Goal: Information Seeking & Learning: Learn about a topic

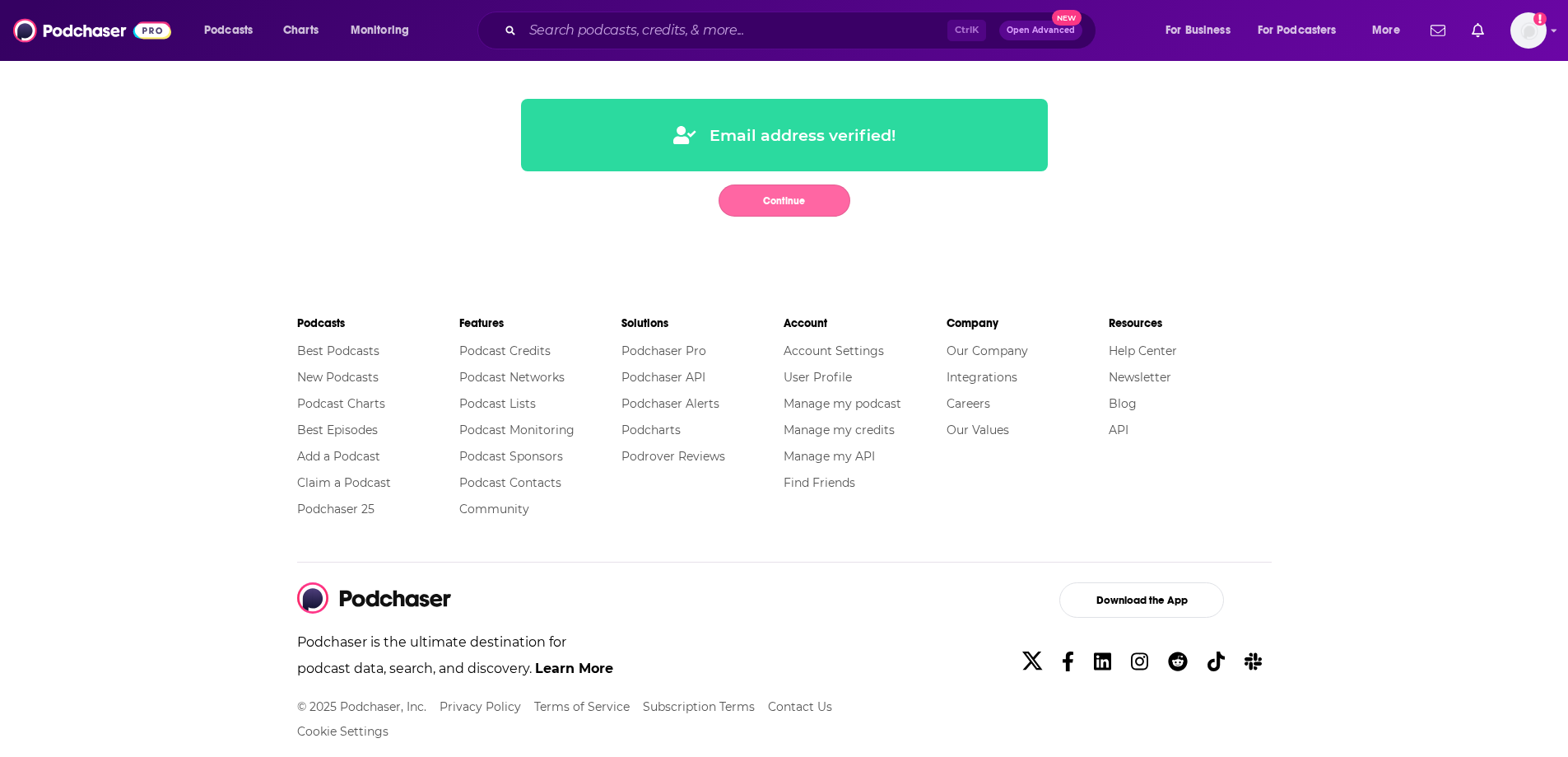
click at [804, 202] on button "Continue" at bounding box center [785, 200] width 132 height 32
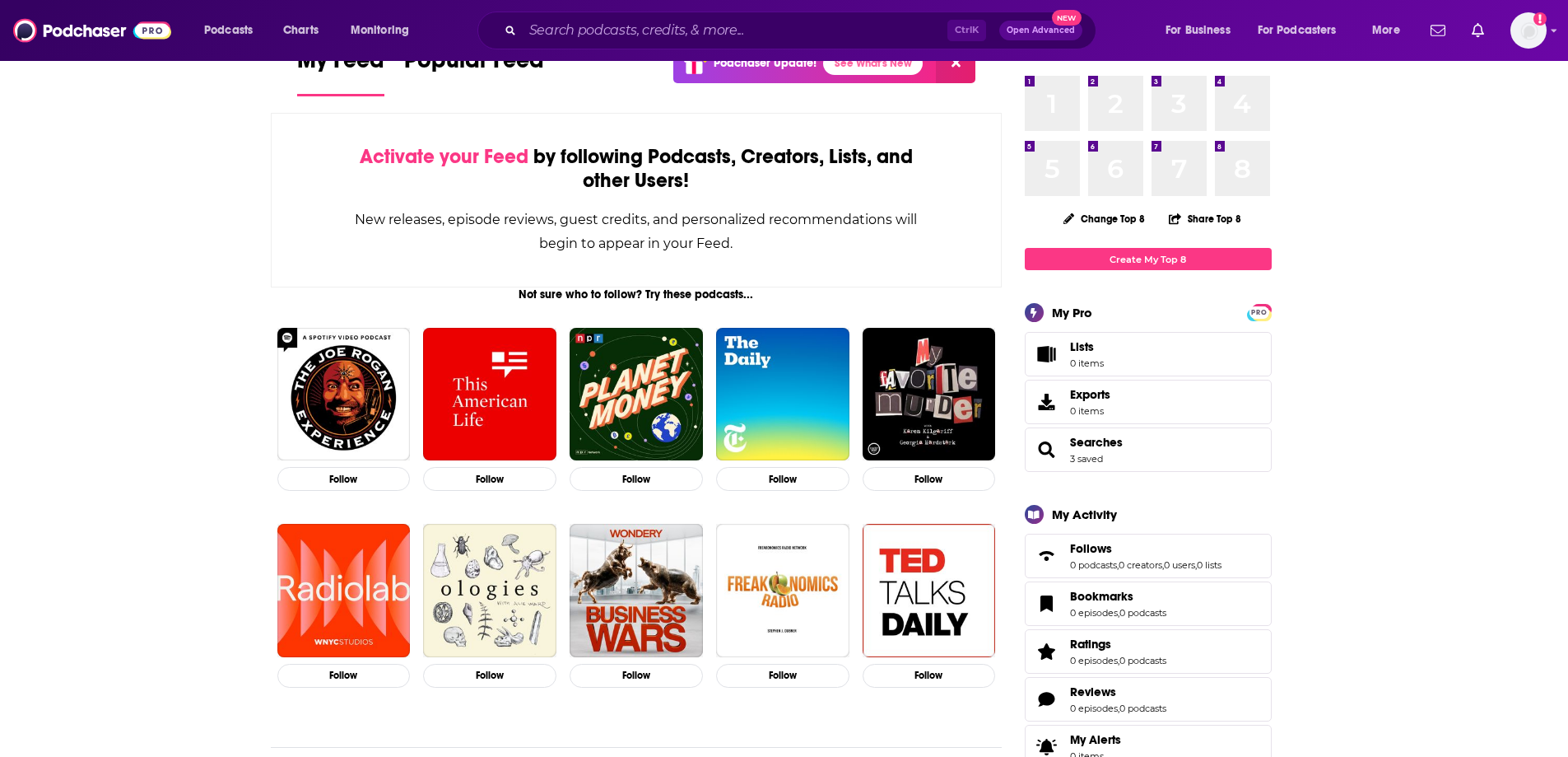
scroll to position [82, 0]
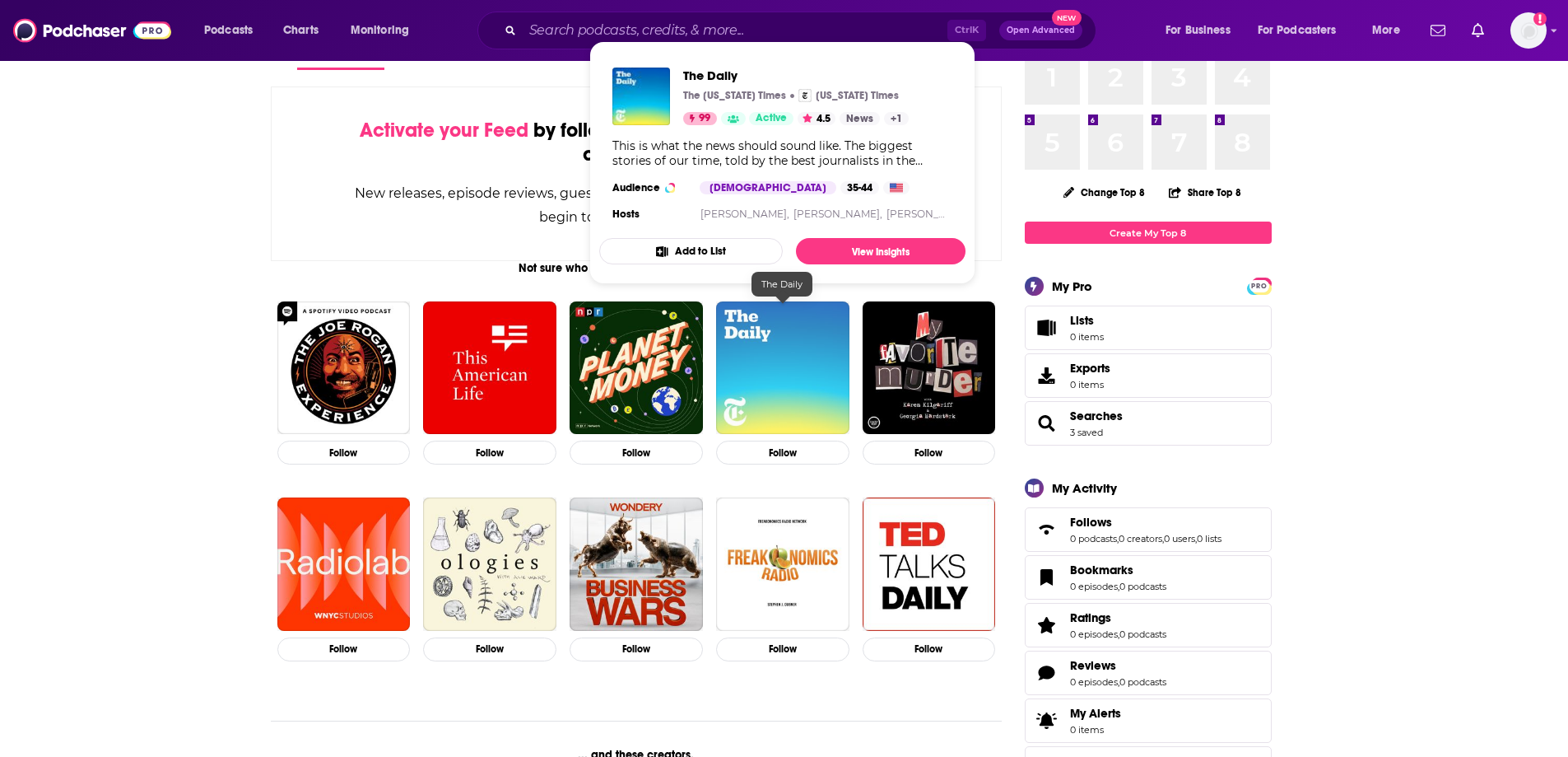
click at [810, 403] on img "The Daily" at bounding box center [783, 369] width 134 height 134
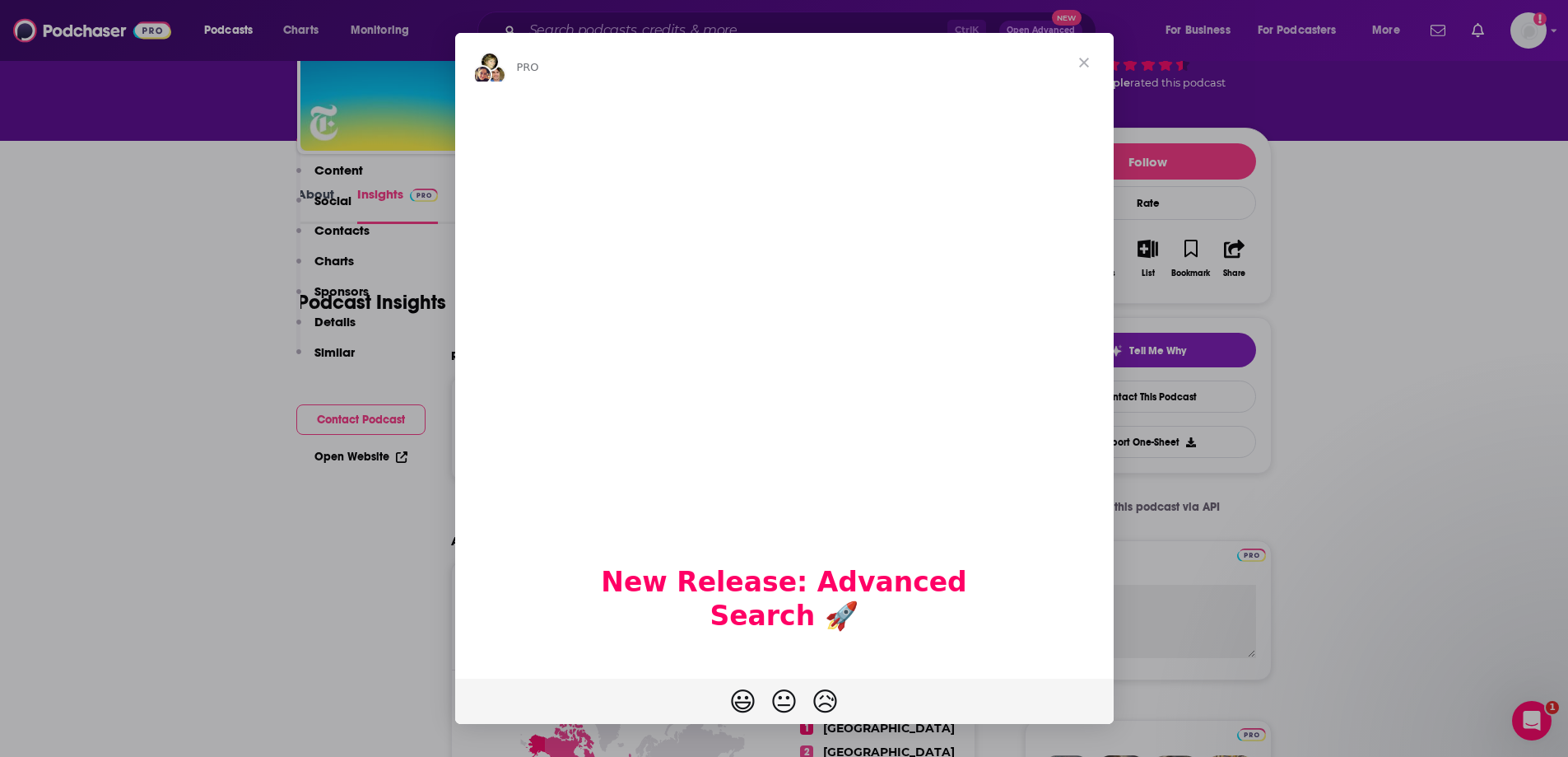
scroll to position [82, 0]
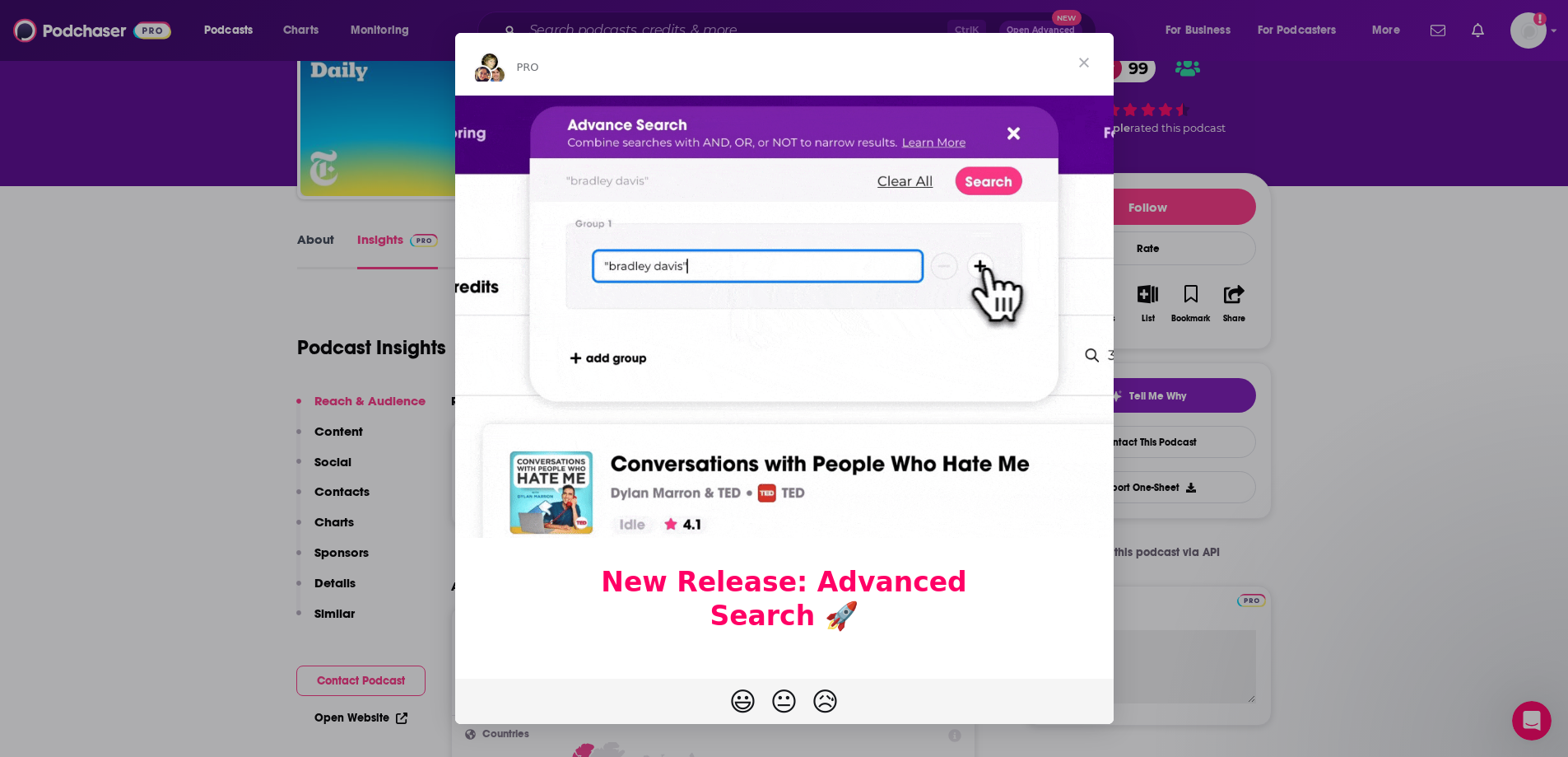
click at [1081, 70] on span "Close" at bounding box center [1084, 62] width 59 height 59
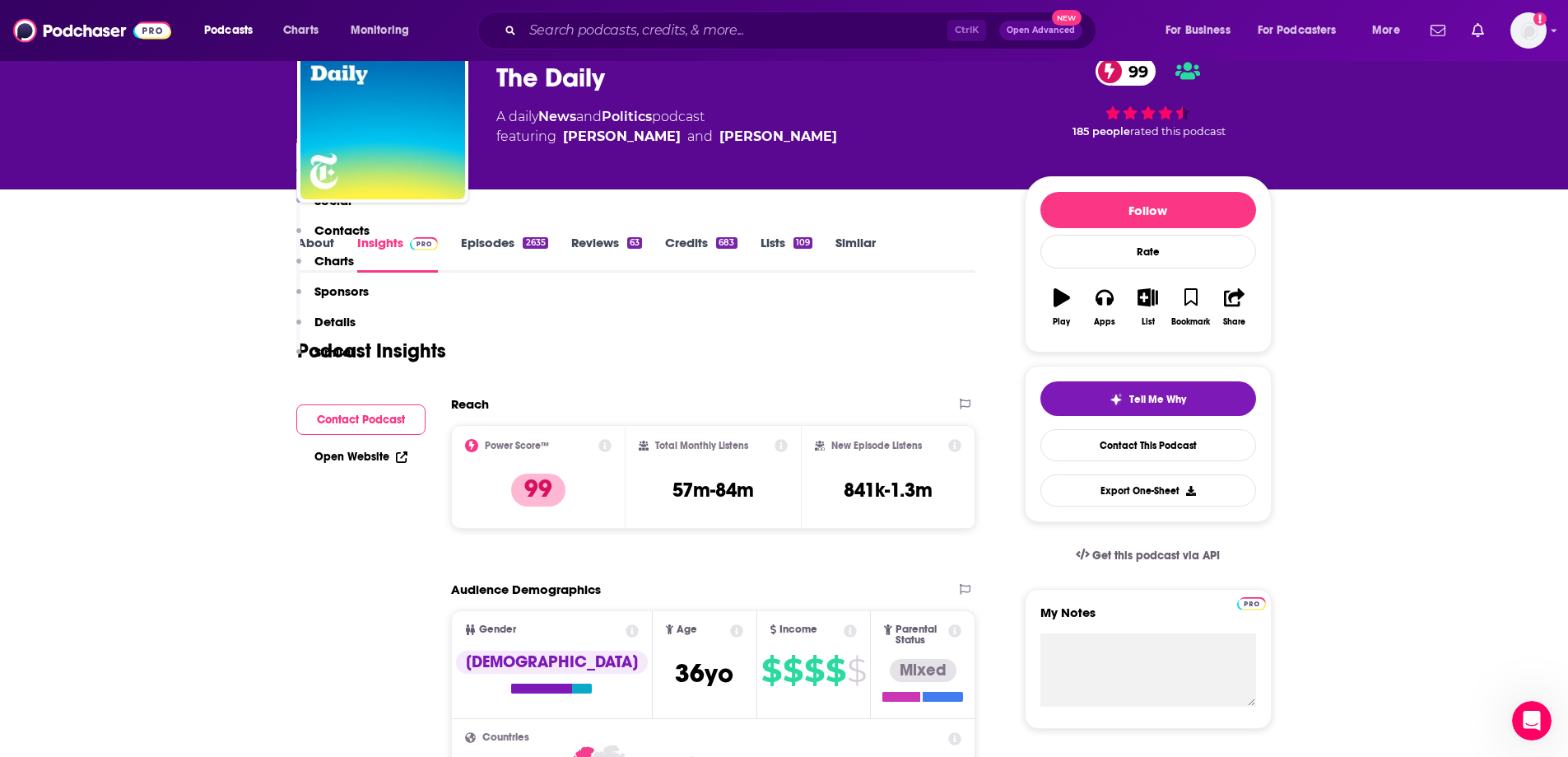
scroll to position [0, 0]
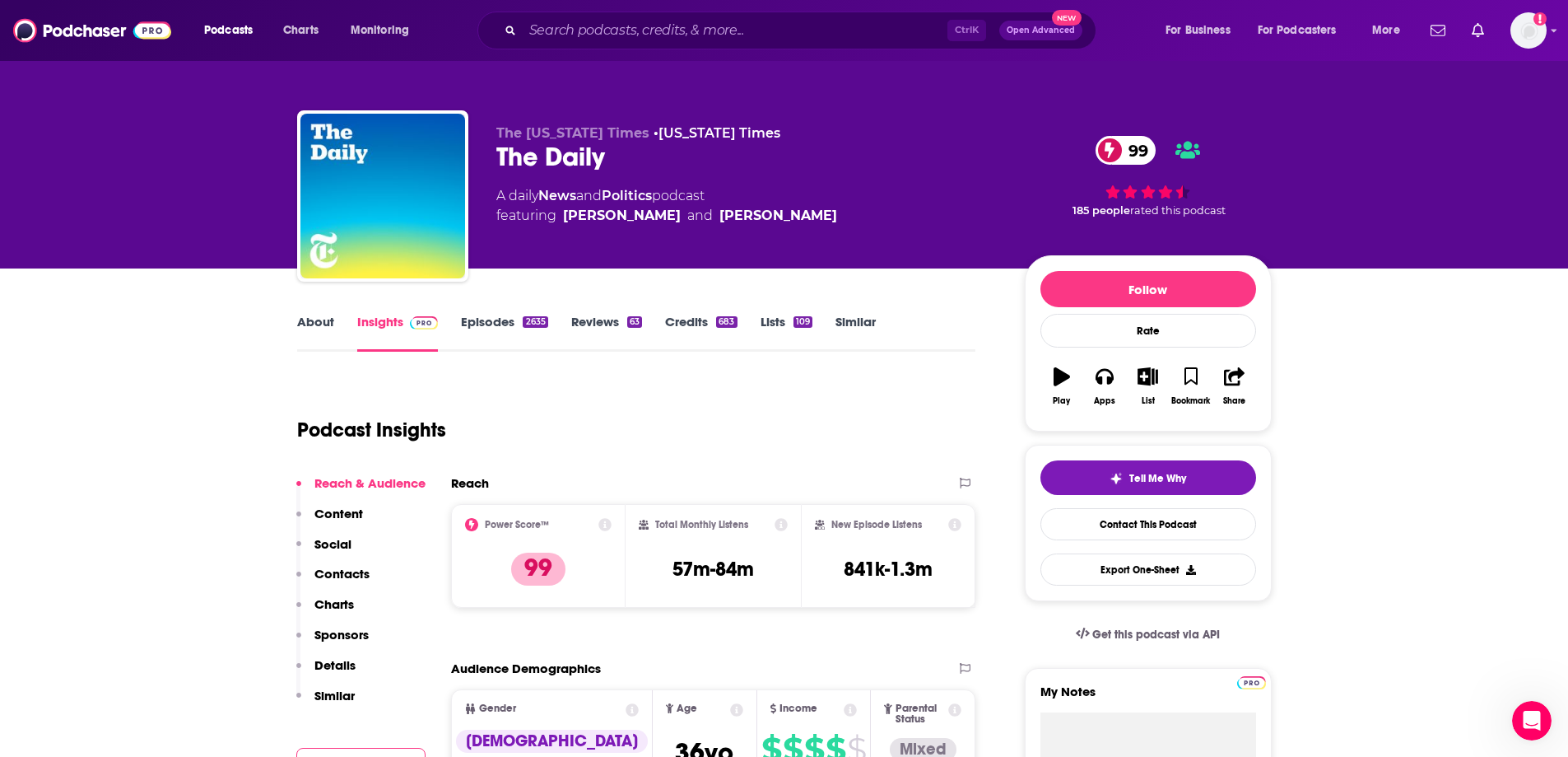
click at [332, 515] on p "Content" at bounding box center [338, 514] width 49 height 15
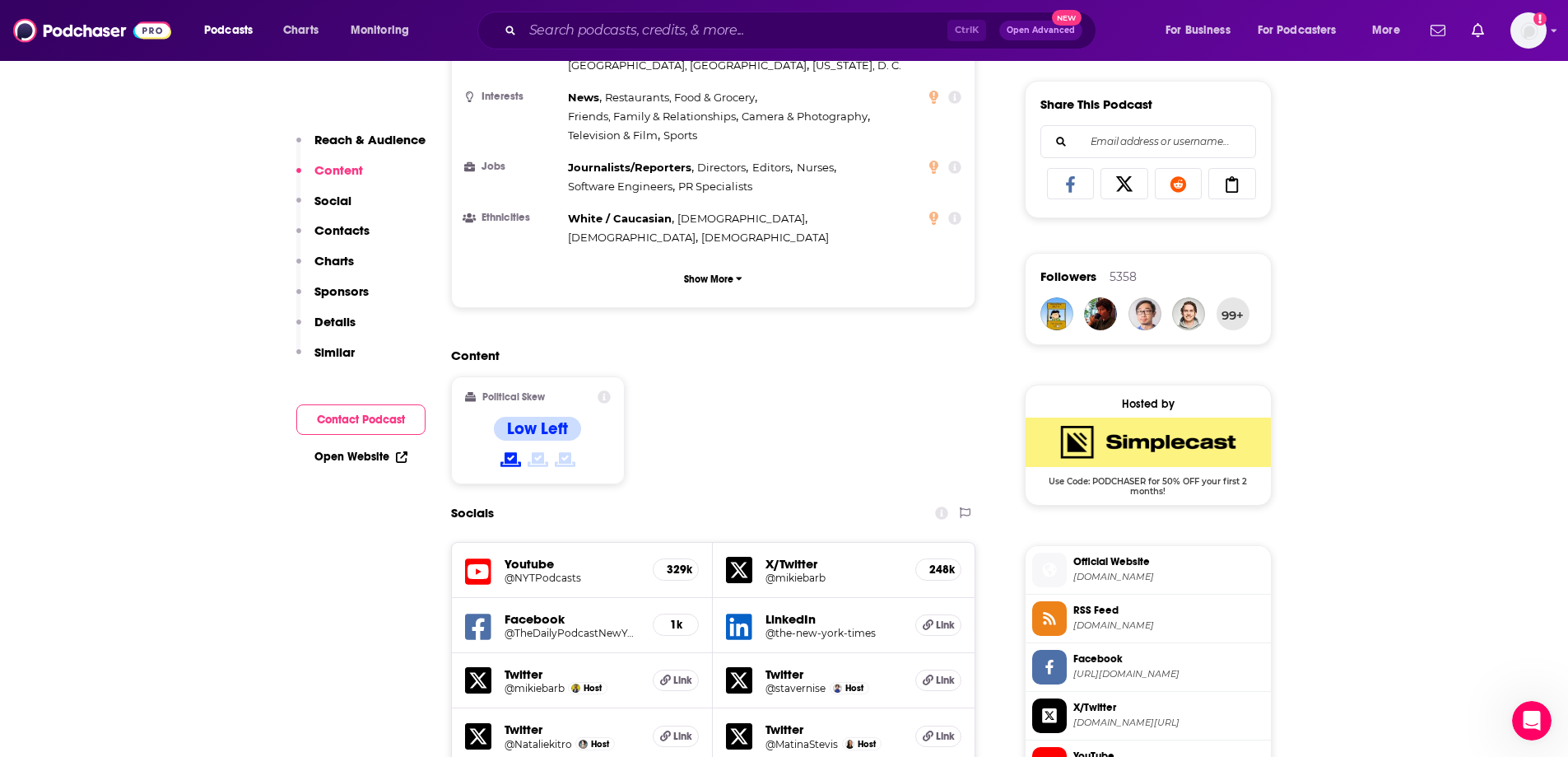
scroll to position [984, 0]
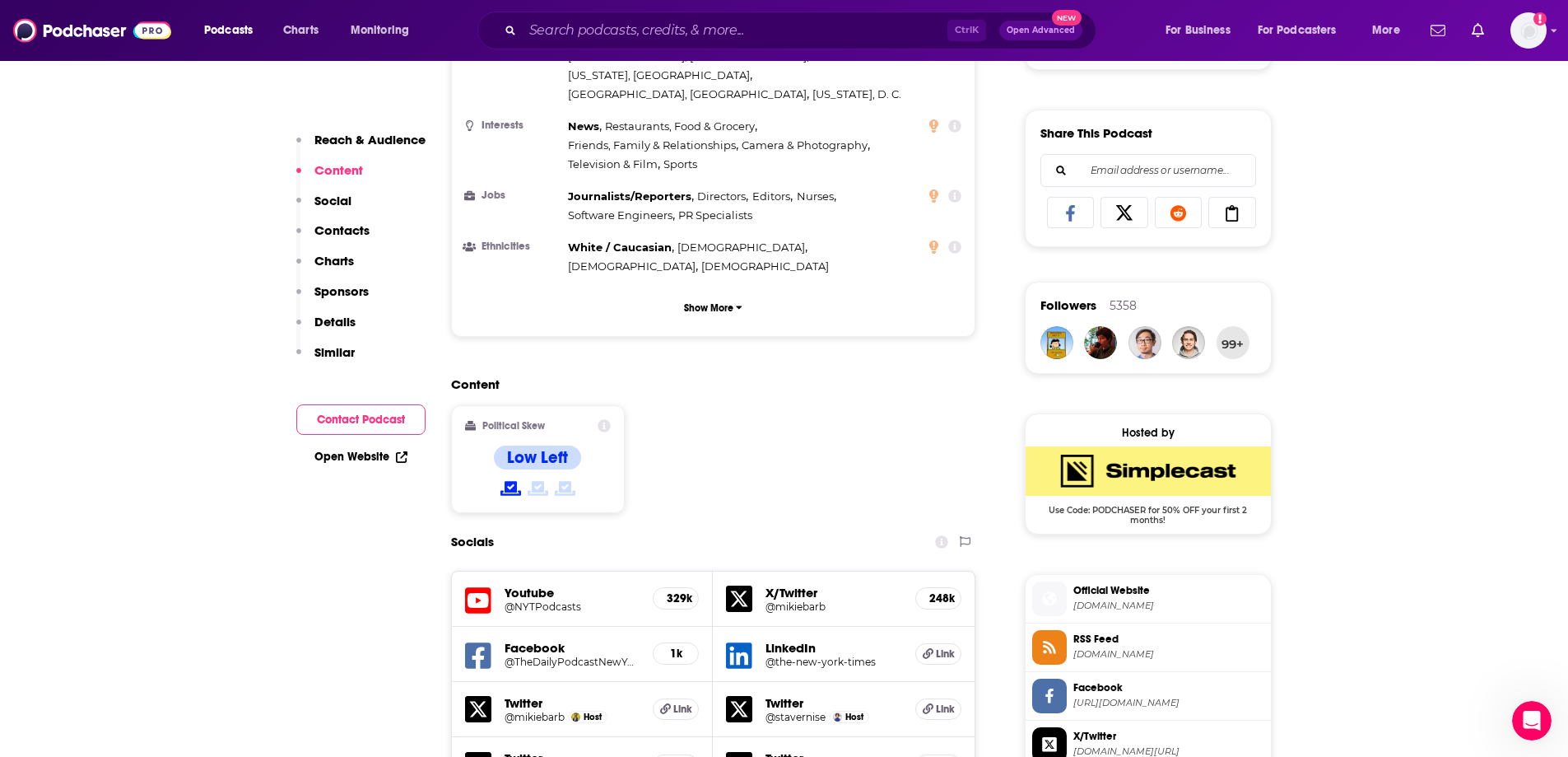
click at [319, 189] on button "Content" at bounding box center [330, 177] width 67 height 31
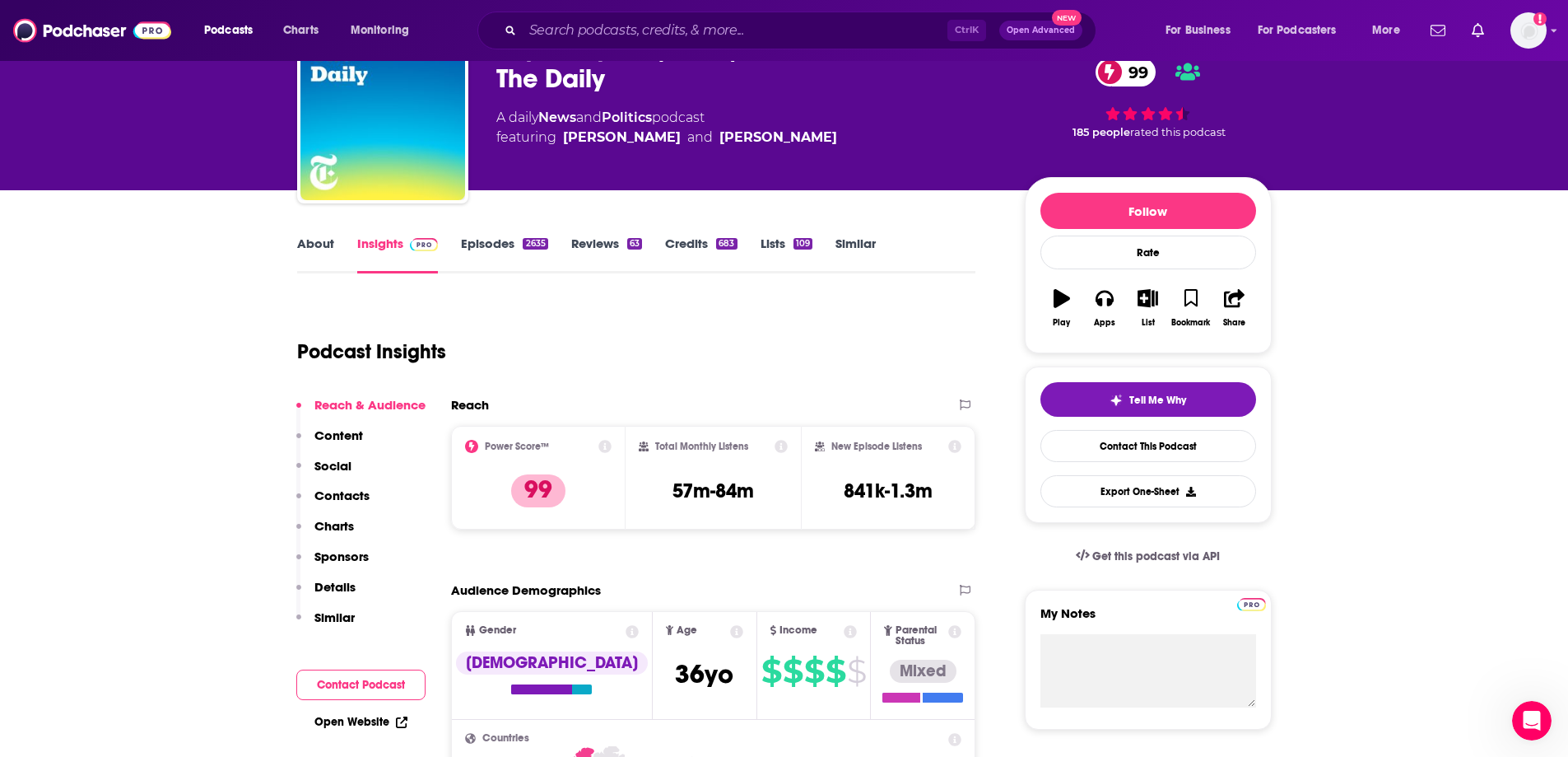
scroll to position [0, 0]
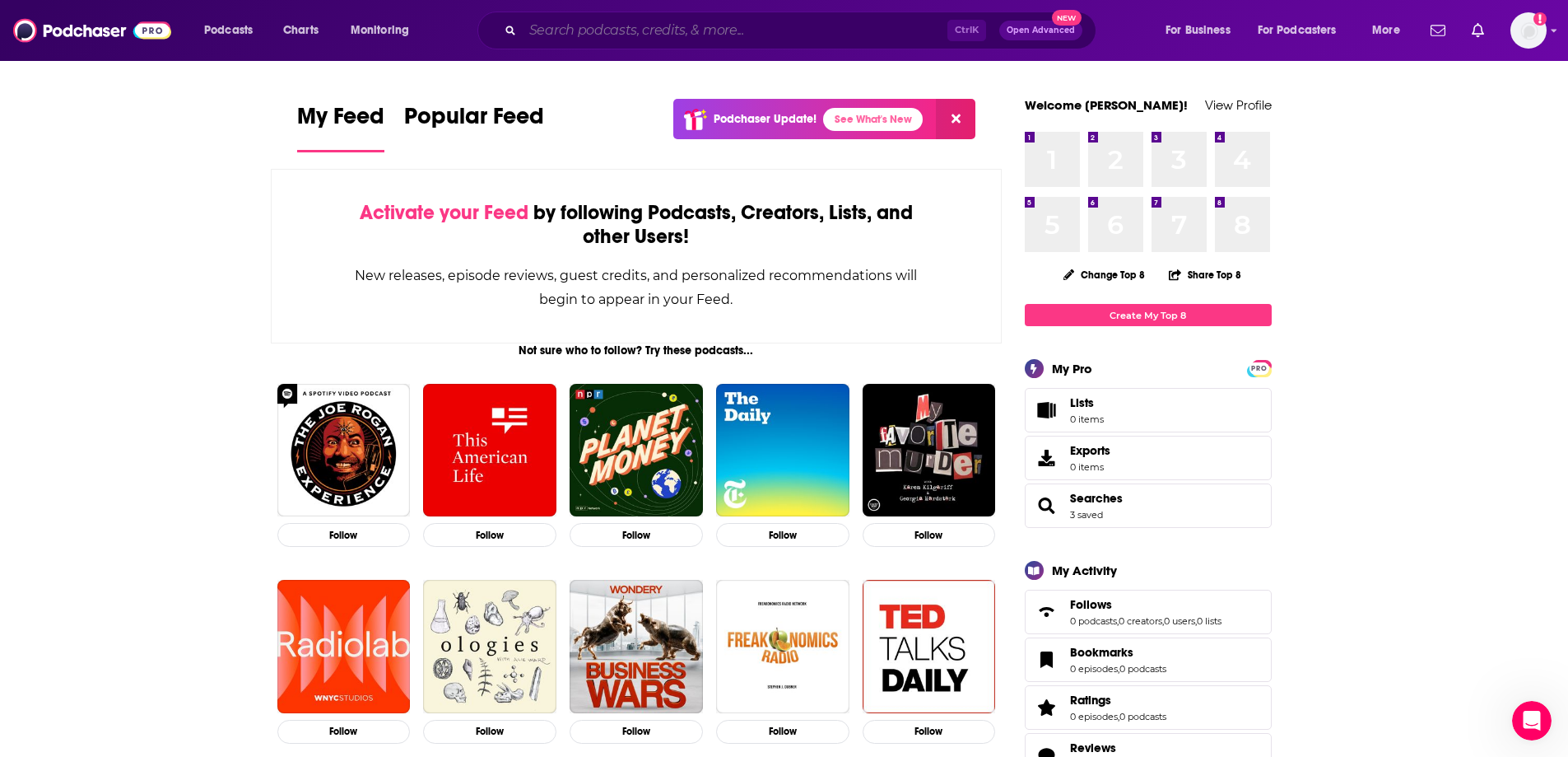
click at [568, 36] on input "Search podcasts, credits, & more..." at bounding box center [735, 30] width 425 height 27
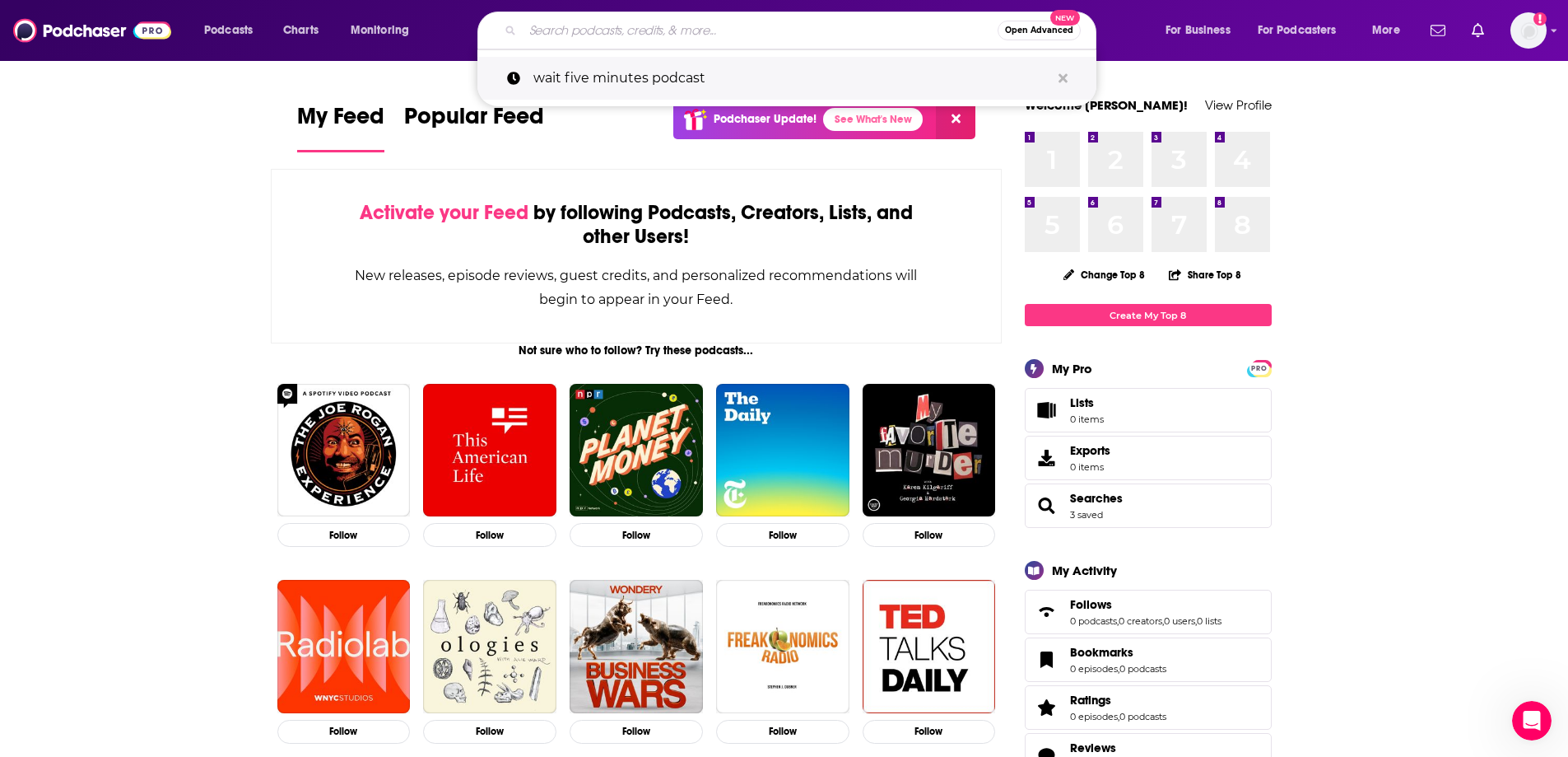
click at [702, 73] on p "wait five minutes podcast" at bounding box center [792, 78] width 517 height 43
type input "wait five minutes podcast"
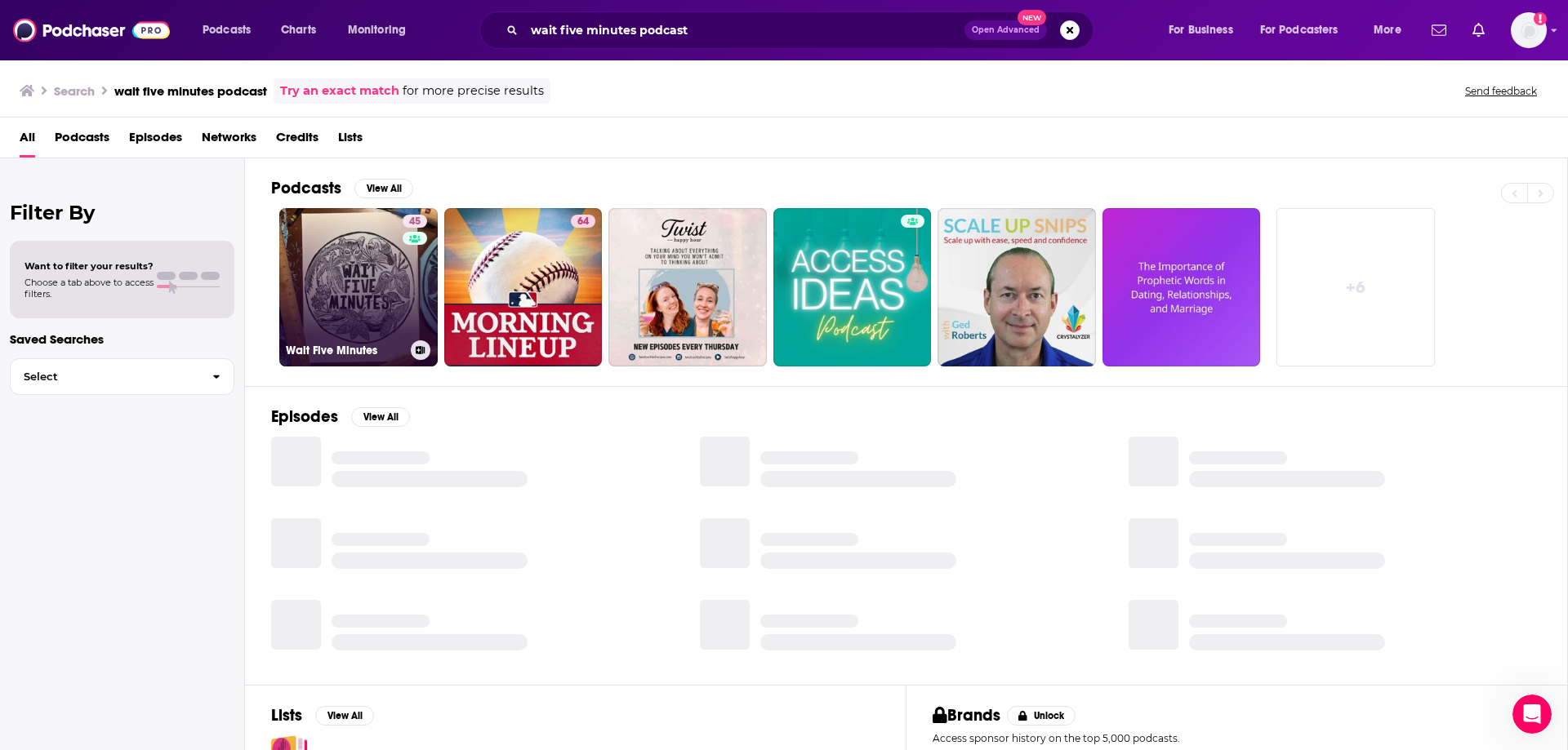
click at [394, 283] on link "45 Wait Five Minutes" at bounding box center [359, 287] width 158 height 158
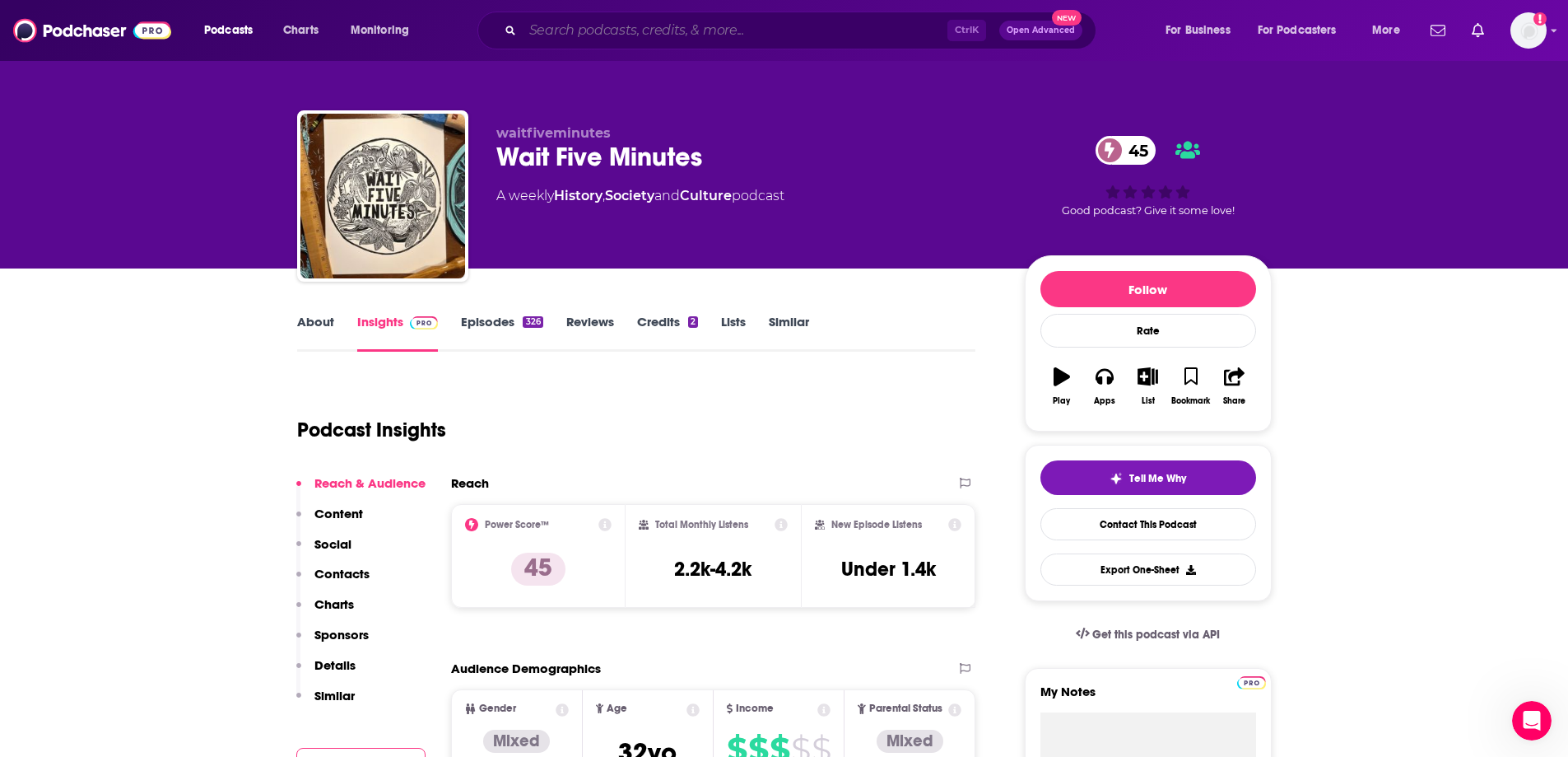
click at [666, 31] on input "Search podcasts, credits, & more..." at bounding box center [735, 30] width 425 height 27
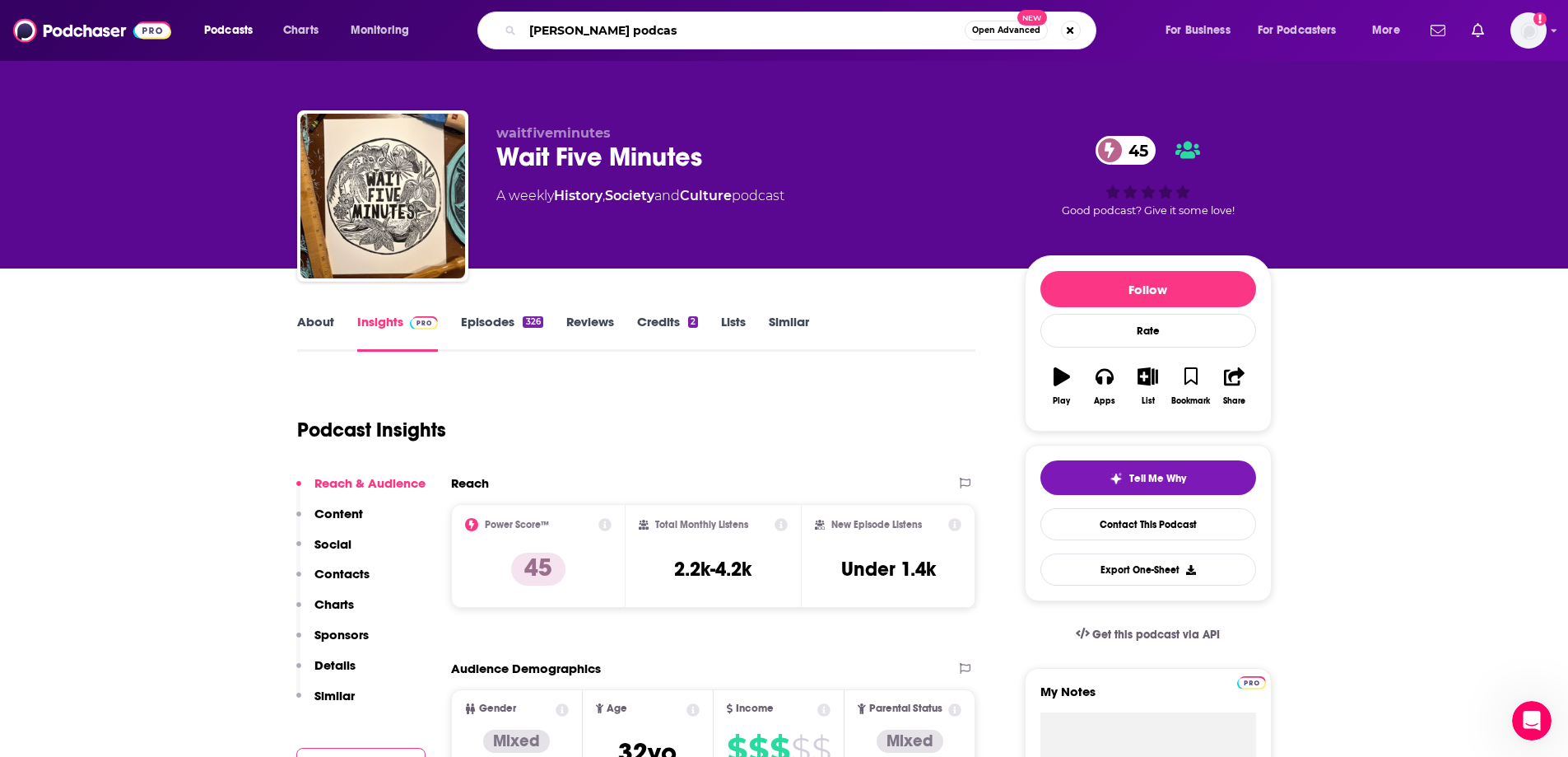
type input "[PERSON_NAME] podcast"
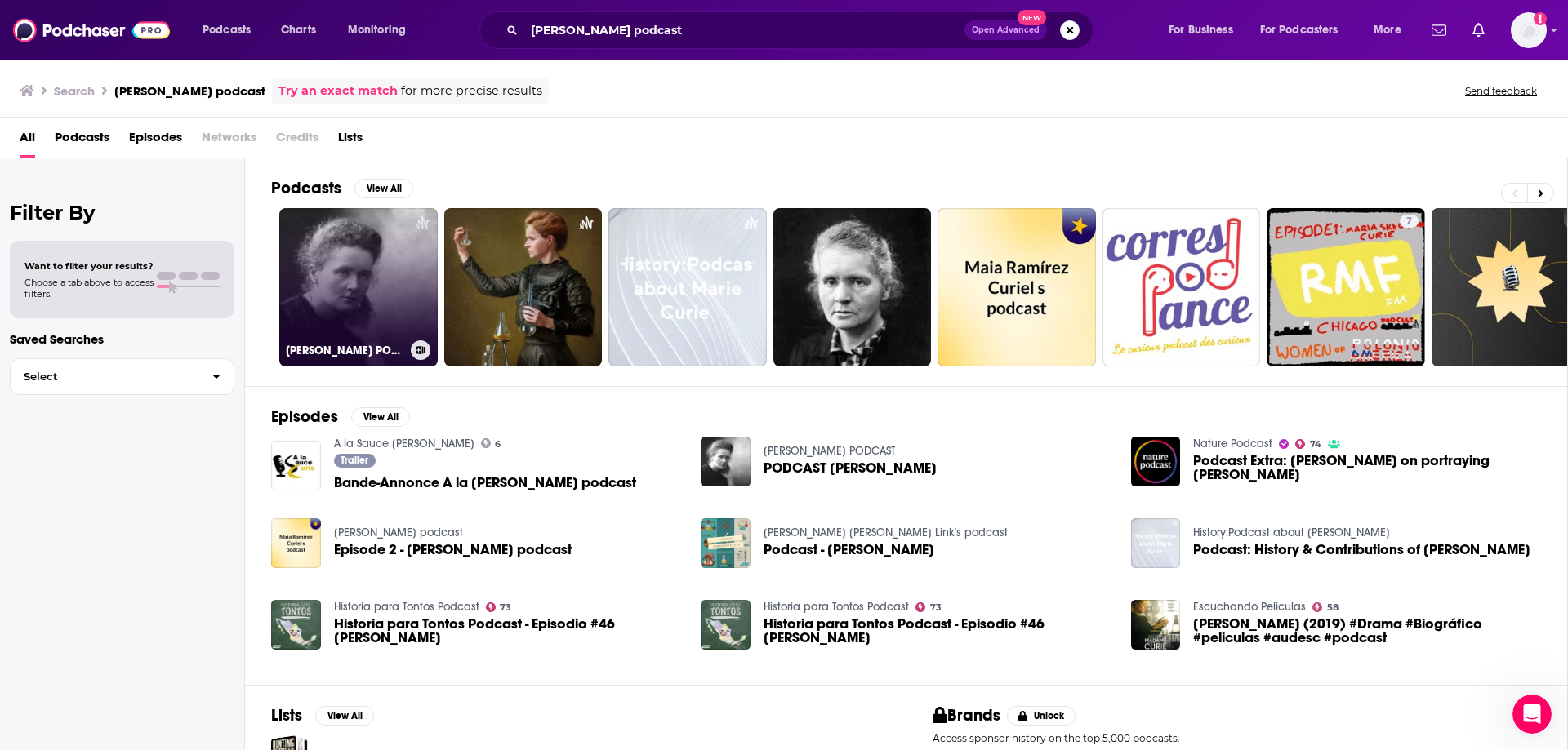
click at [347, 307] on link "[PERSON_NAME] PODCAST" at bounding box center [359, 287] width 158 height 158
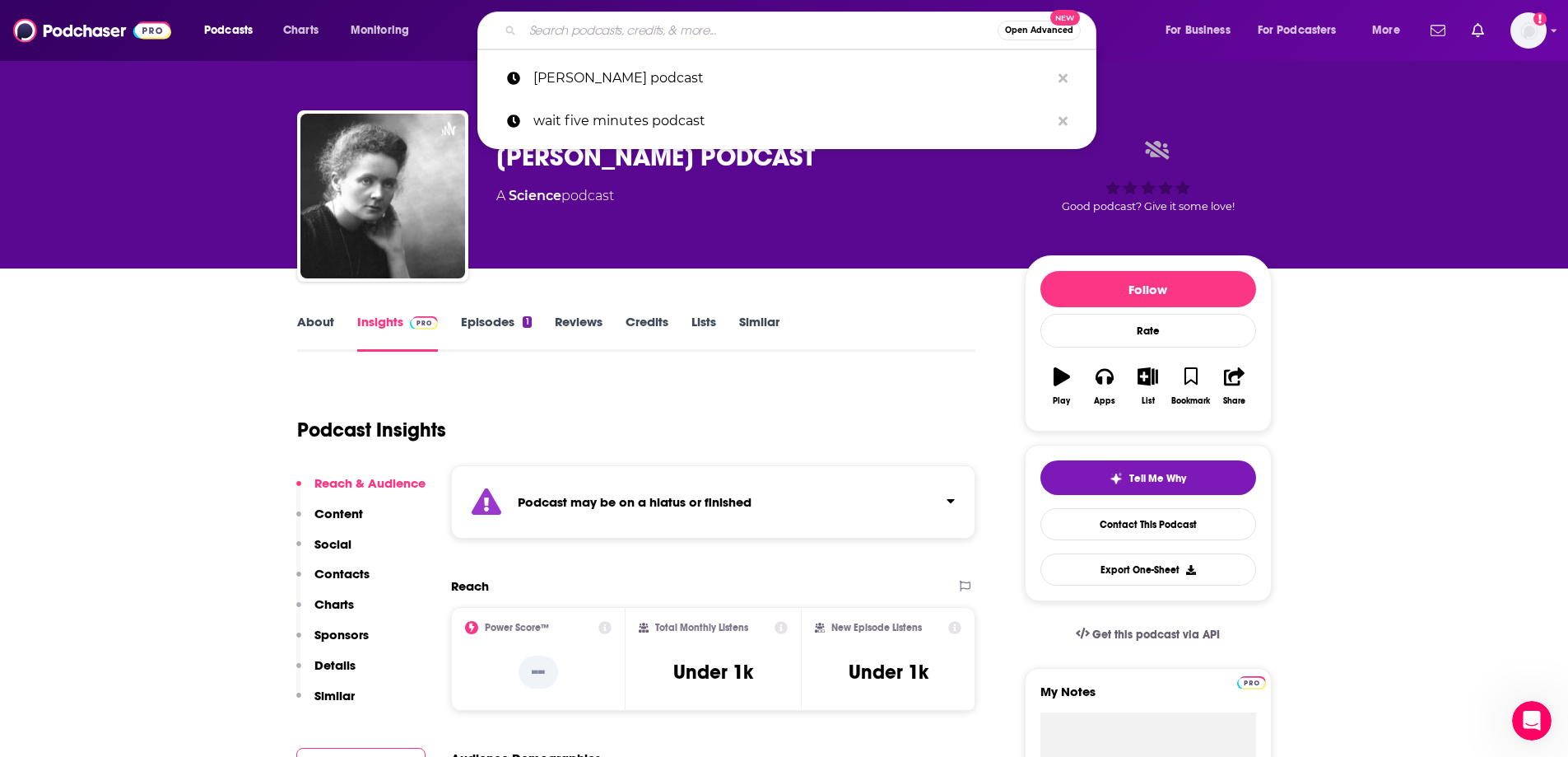
click at [640, 21] on input "Search podcasts, credits, & more..." at bounding box center [760, 30] width 475 height 27
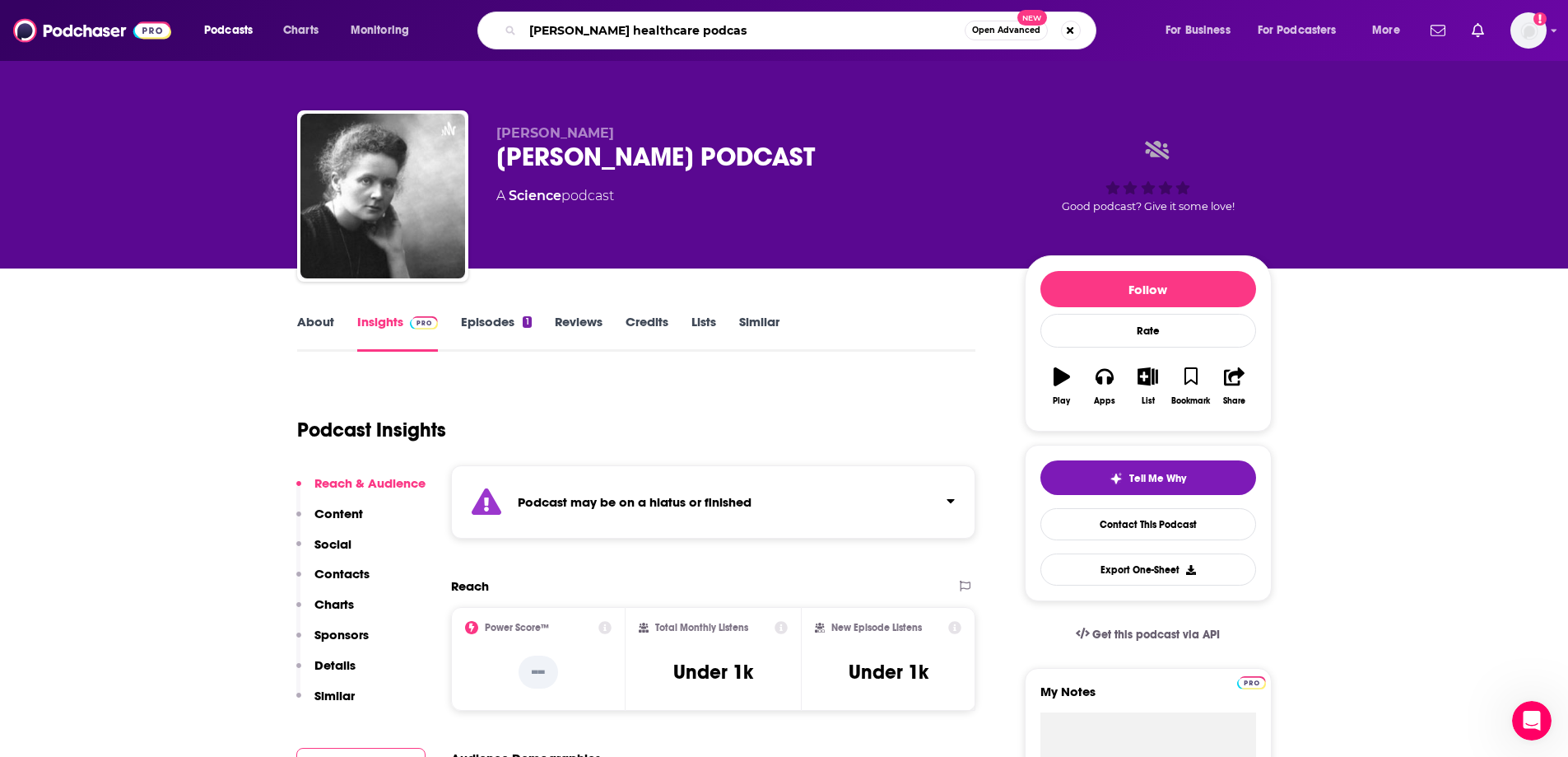
type input "[PERSON_NAME] healthcare podcast"
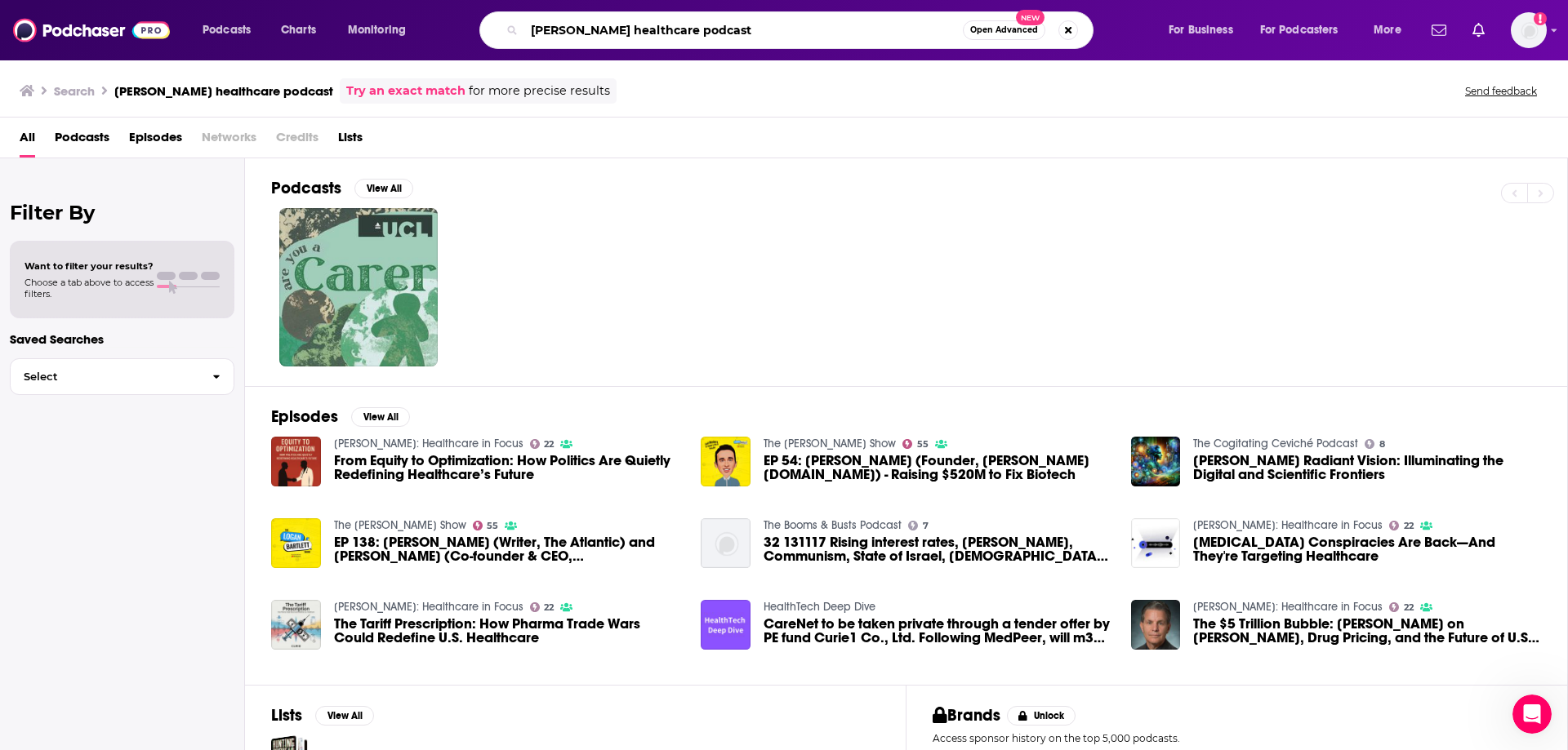
click at [631, 30] on input "[PERSON_NAME] healthcare podcast" at bounding box center [744, 30] width 439 height 26
drag, startPoint x: 631, startPoint y: 30, endPoint x: 589, endPoint y: 27, distance: 42.1
click at [589, 27] on input "[PERSON_NAME] healthcare podcast" at bounding box center [744, 30] width 439 height 26
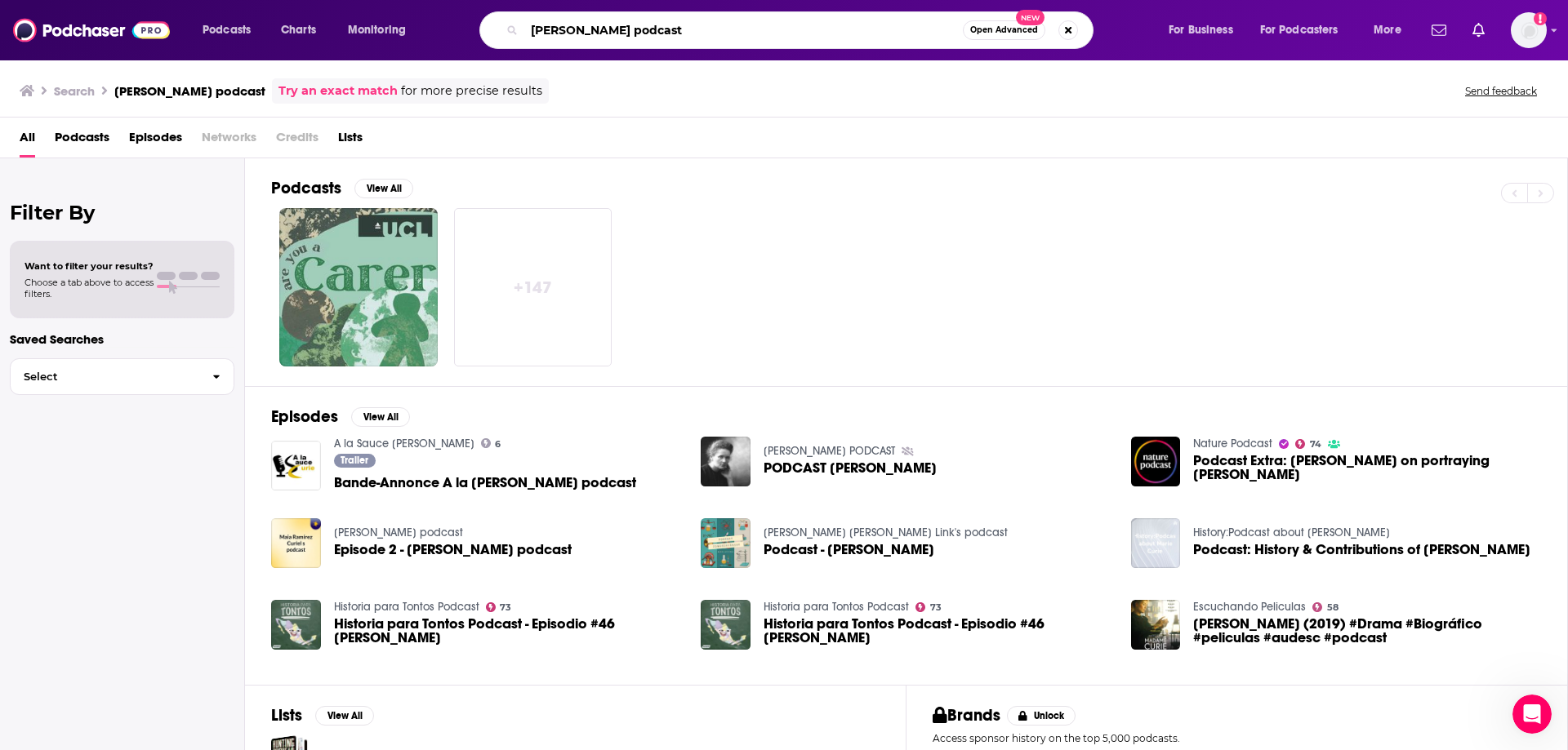
click at [626, 33] on input "[PERSON_NAME] podcast" at bounding box center [744, 30] width 439 height 26
click at [377, 184] on button "View All" at bounding box center [383, 188] width 59 height 20
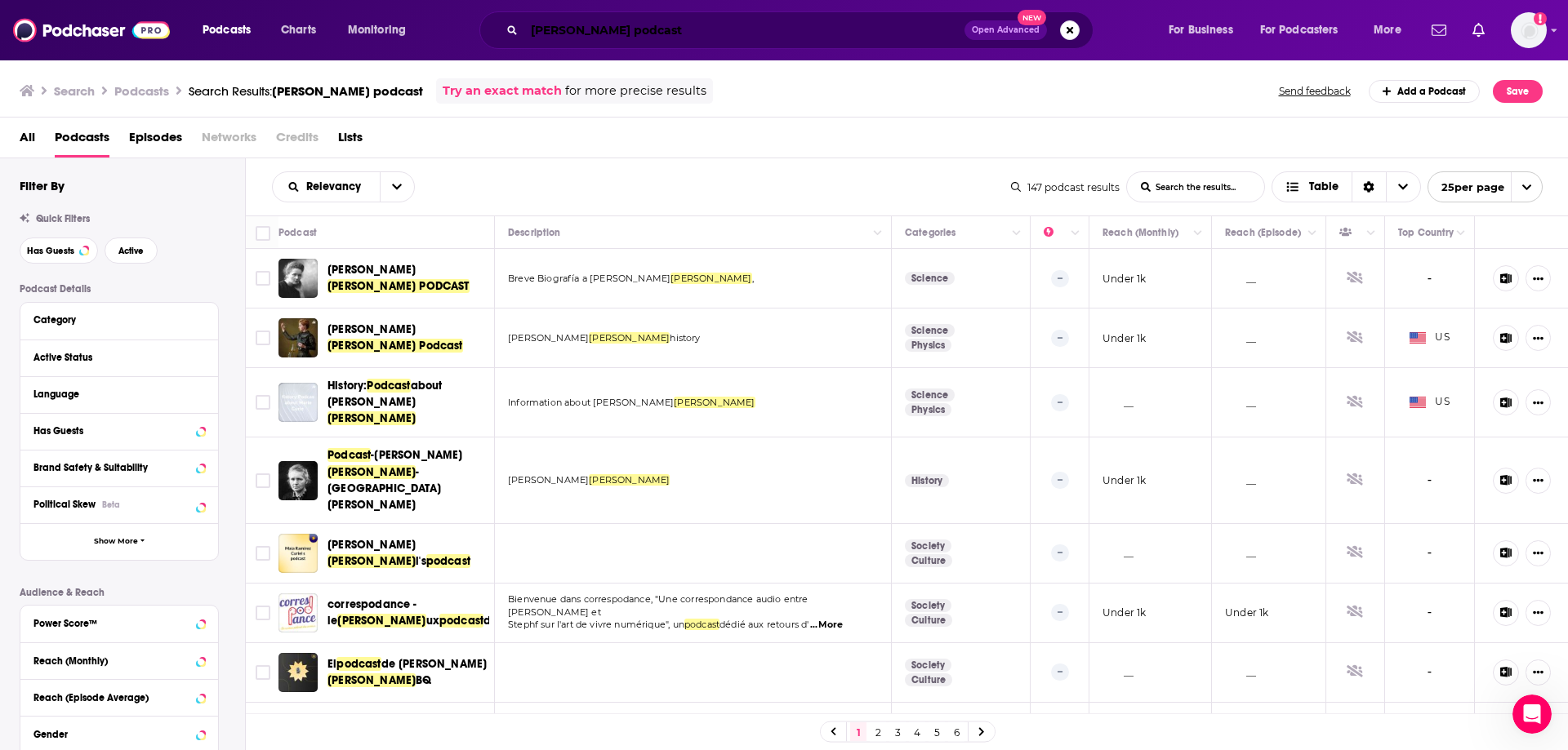
click at [572, 42] on input "[PERSON_NAME] podcast" at bounding box center [744, 30] width 440 height 26
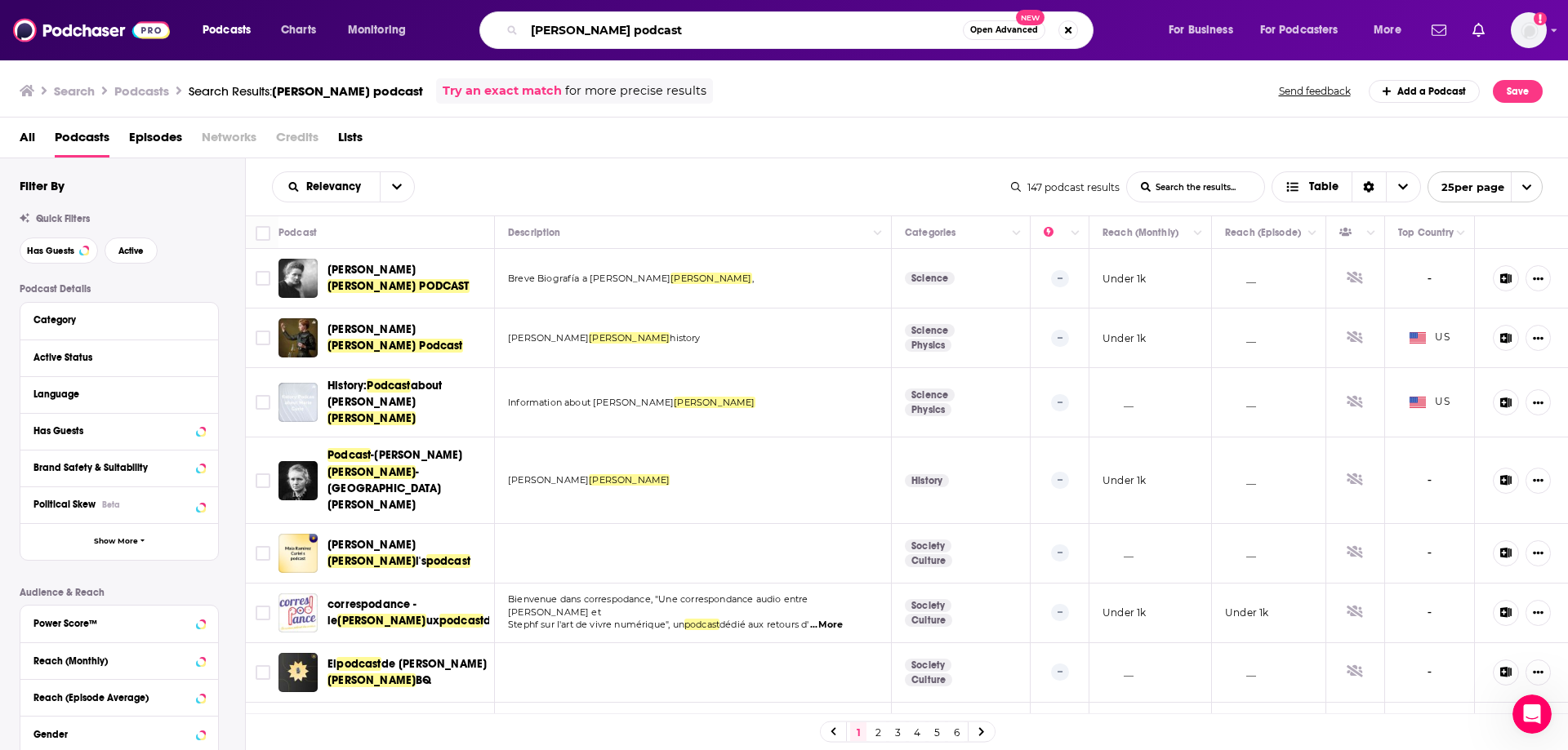
drag, startPoint x: 630, startPoint y: 34, endPoint x: 446, endPoint y: 28, distance: 184.1
click at [446, 28] on div "Podcasts Charts Monitoring [PERSON_NAME] podcast Open Advanced New For Business…" at bounding box center [804, 30] width 1226 height 37
type input "[PERSON_NAME]"
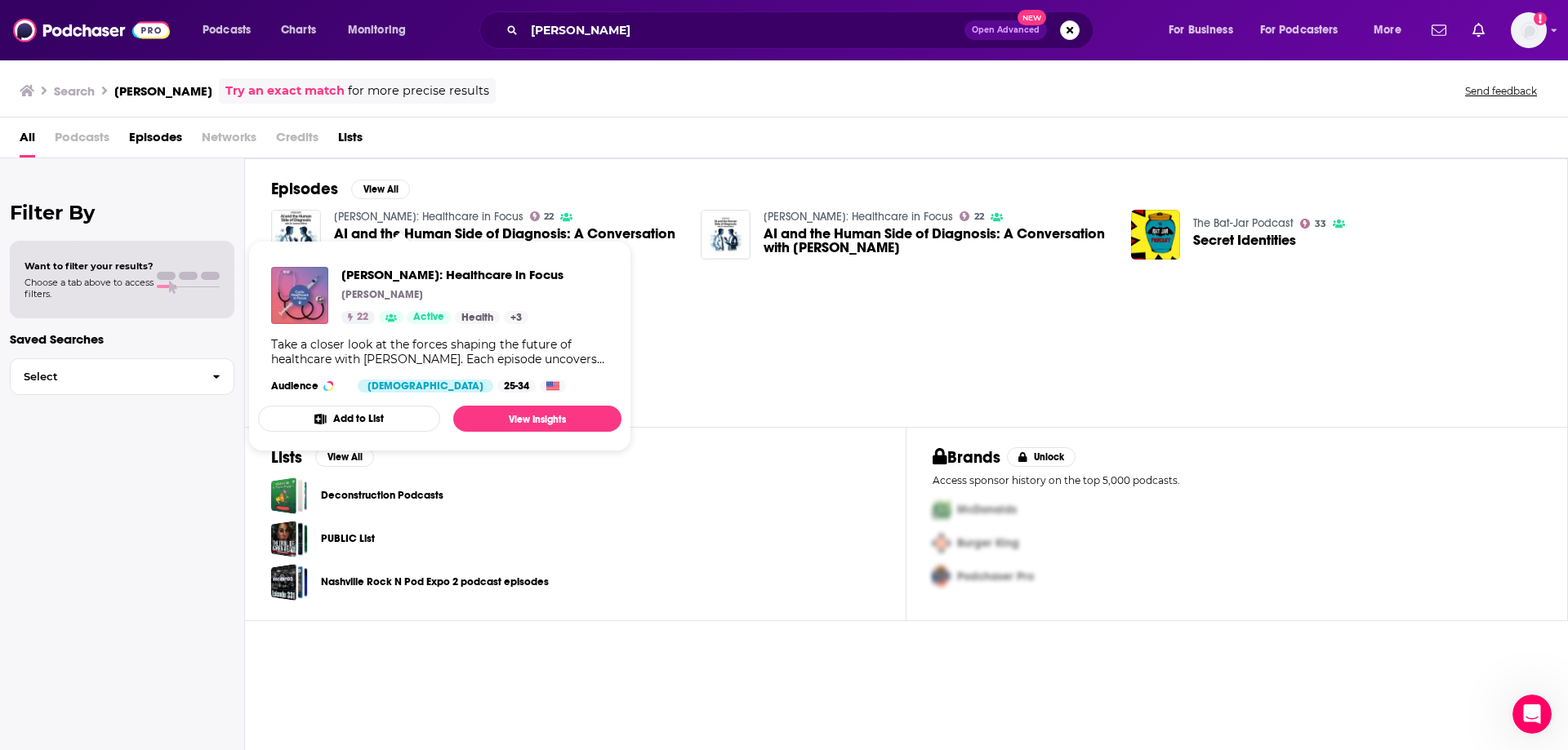
click at [416, 211] on link "[PERSON_NAME]: Healthcare in Focus" at bounding box center [428, 217] width 190 height 14
